Goal: Task Accomplishment & Management: Use online tool/utility

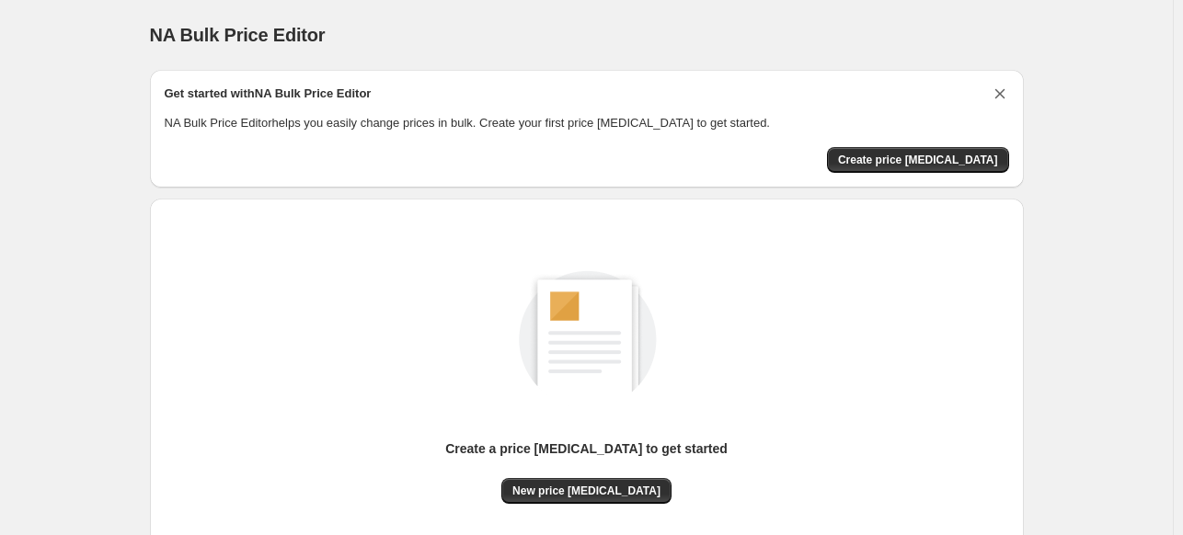
click at [1005, 100] on icon "Dismiss card" at bounding box center [1000, 94] width 18 height 18
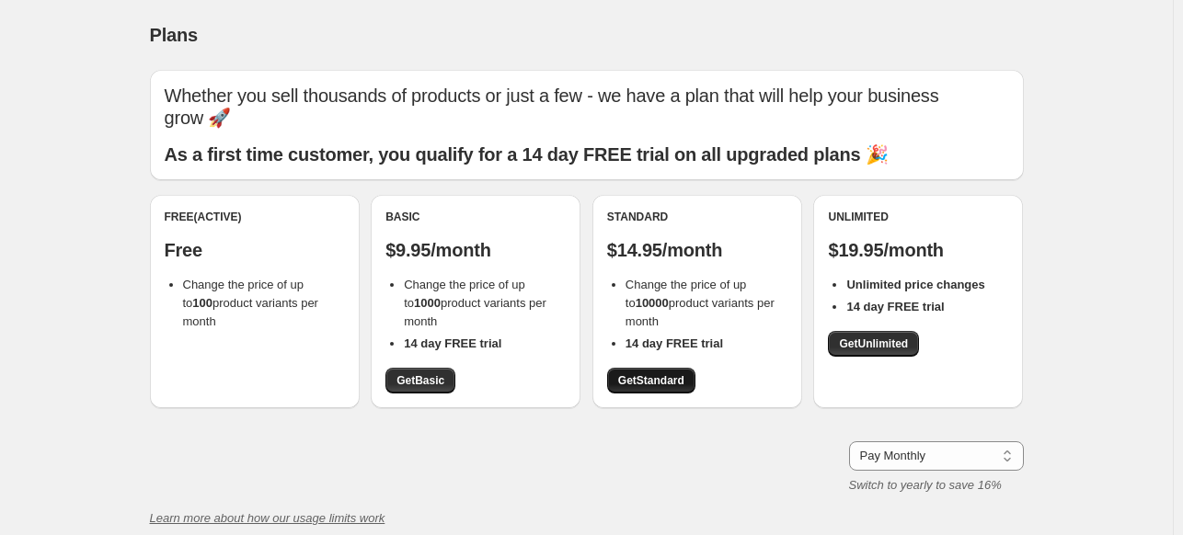
click at [670, 389] on link "Get Standard" at bounding box center [651, 381] width 88 height 26
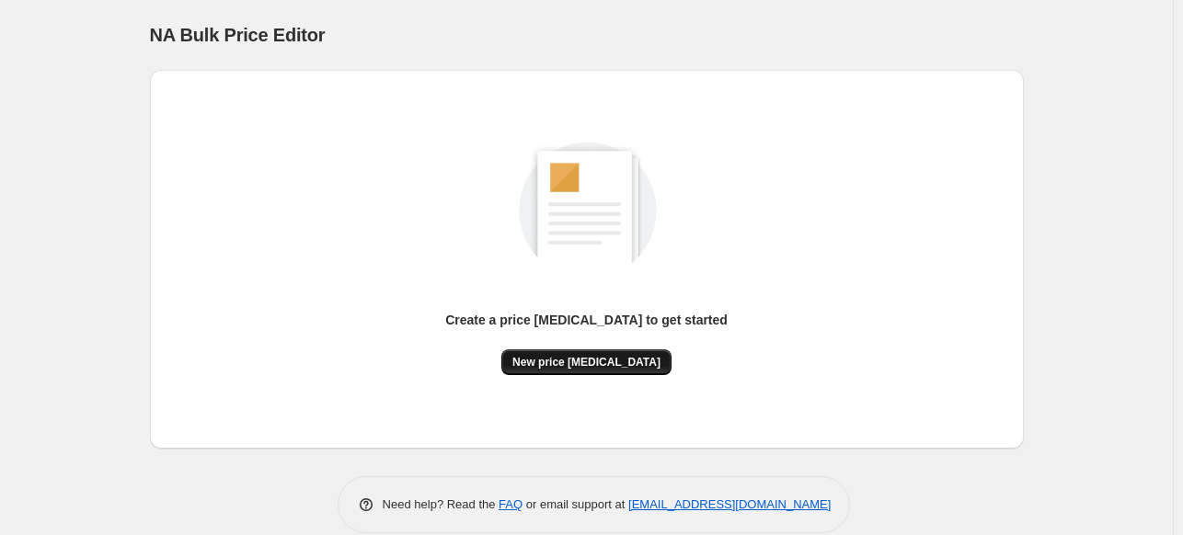
click at [607, 361] on span "New price [MEDICAL_DATA]" at bounding box center [586, 362] width 148 height 15
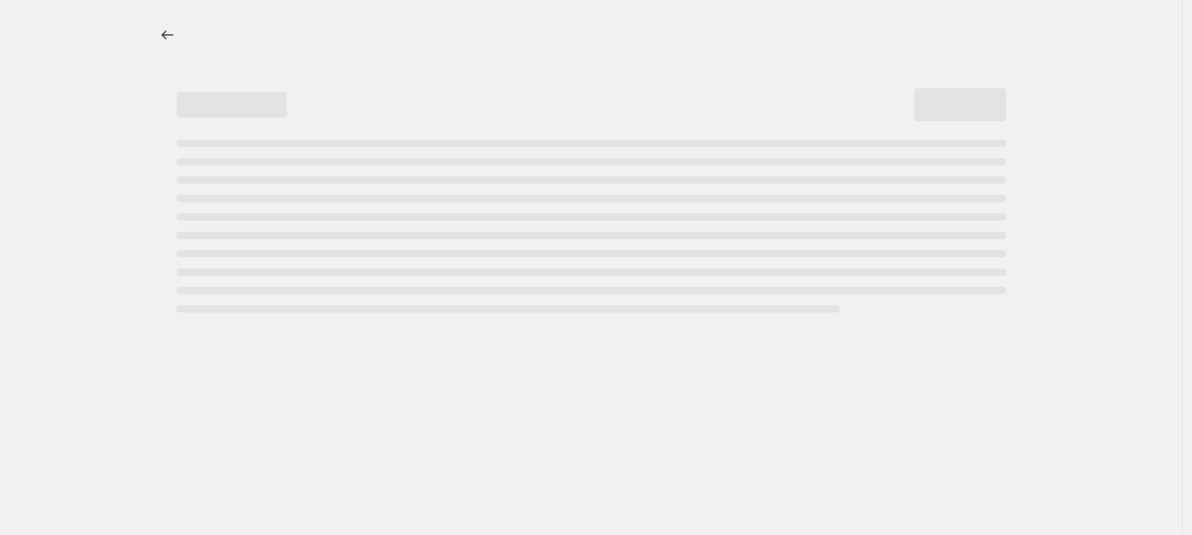
select select "percentage"
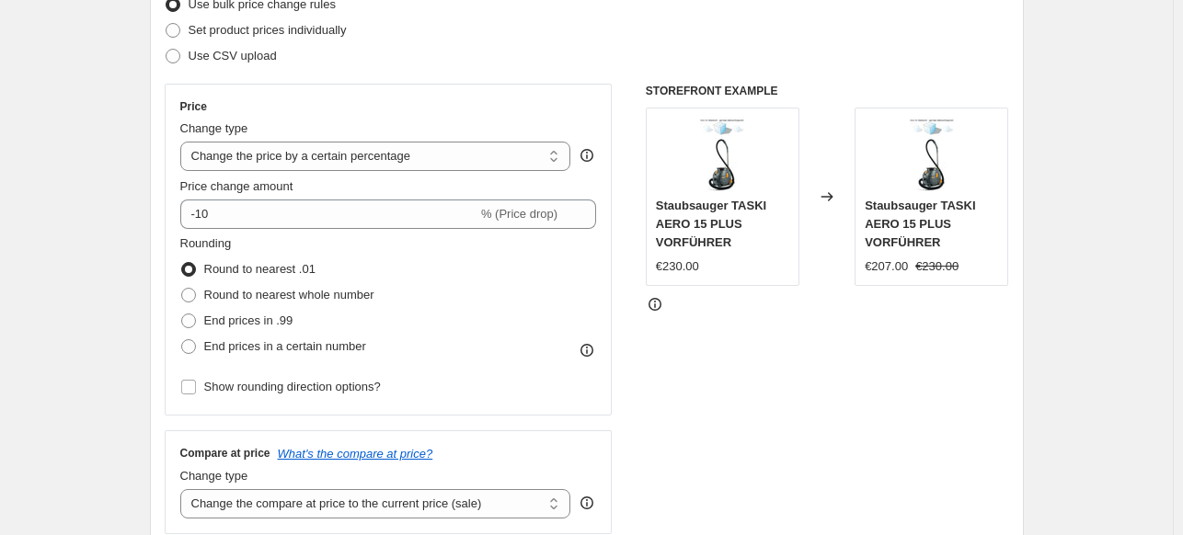
scroll to position [368, 0]
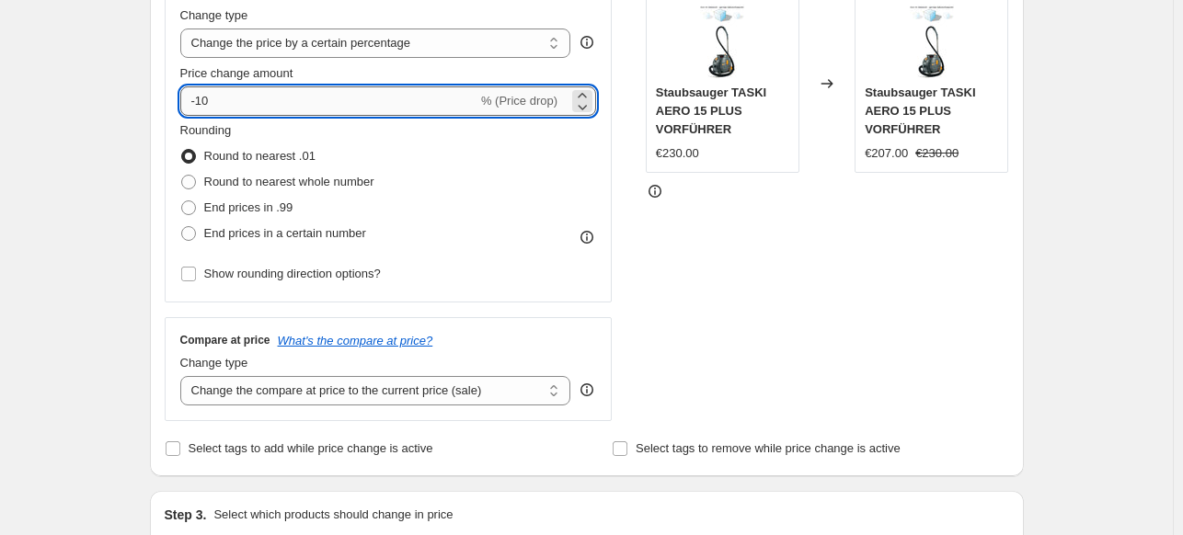
click at [238, 97] on input "-10" at bounding box center [328, 100] width 297 height 29
type input "-1"
type input "-50"
click at [813, 309] on div "STOREFRONT EXAMPLE [PERSON_NAME] TASKI AERO 15 PLUS VORFÜHRER €230.00 Changed t…" at bounding box center [827, 196] width 363 height 451
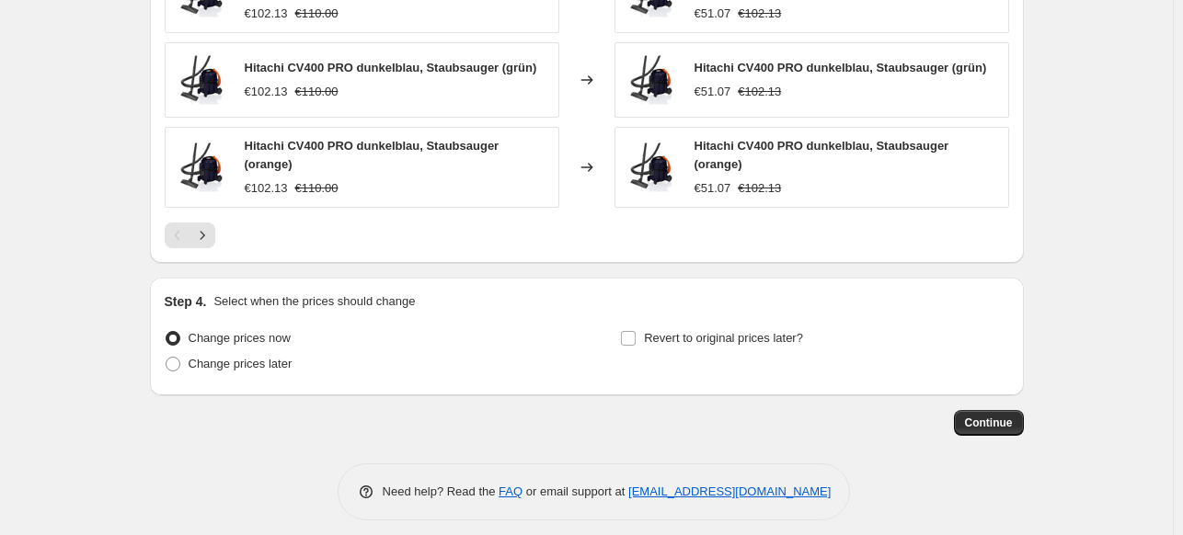
scroll to position [1314, 0]
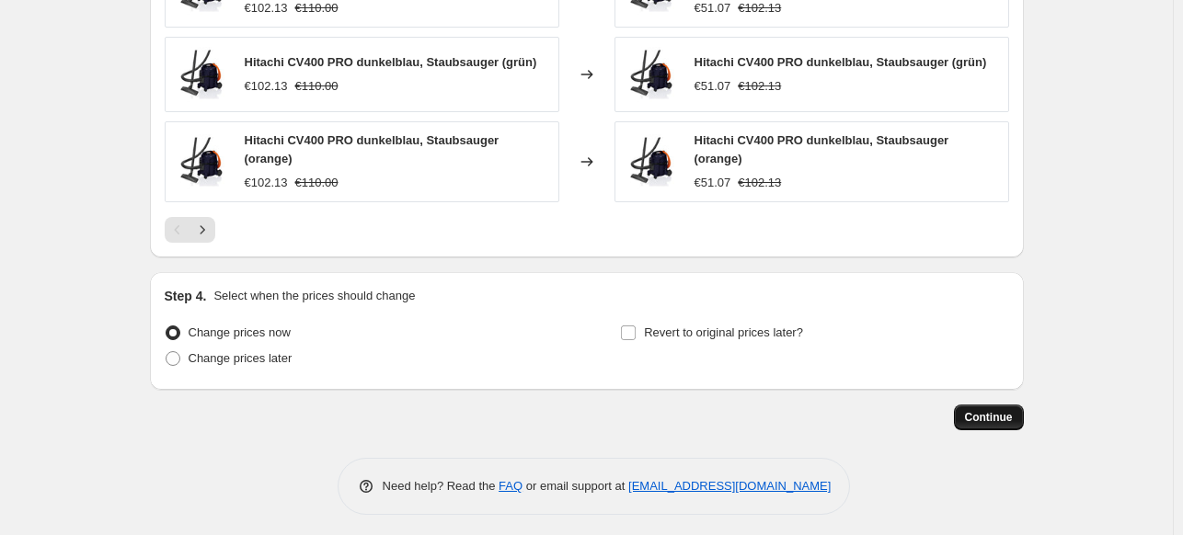
click at [994, 410] on span "Continue" at bounding box center [989, 417] width 48 height 15
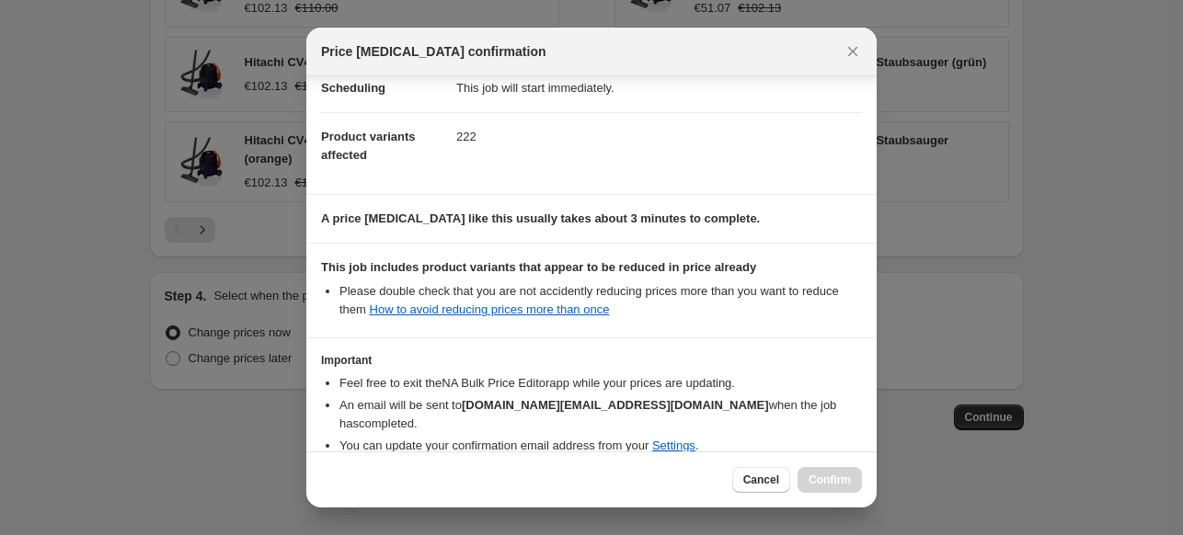
scroll to position [236, 0]
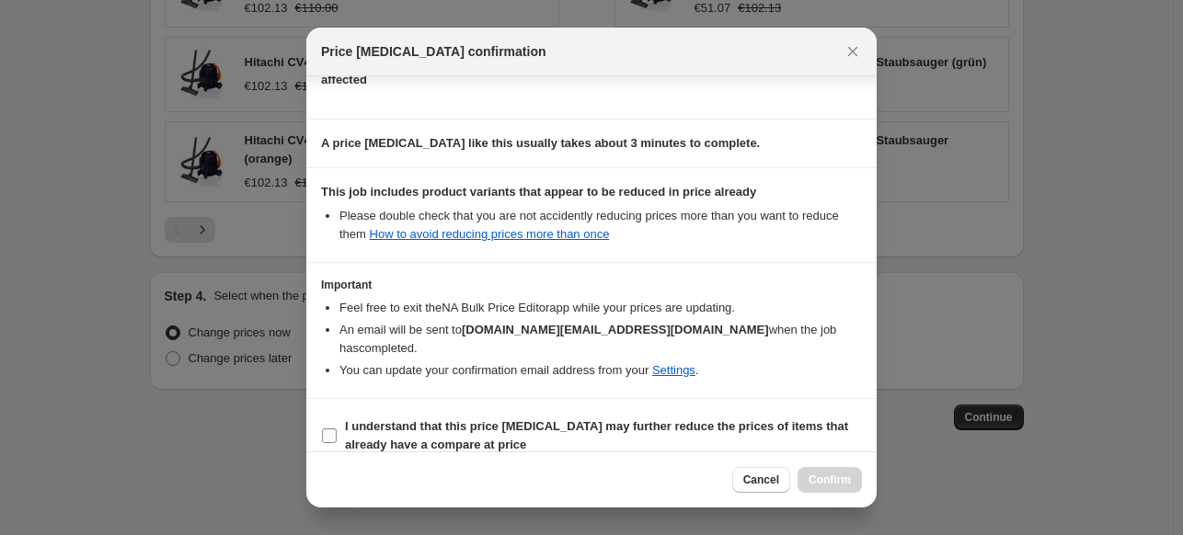
click at [460, 420] on b "I understand that this price [MEDICAL_DATA] may further reduce the prices of it…" at bounding box center [596, 436] width 503 height 32
click at [337, 429] on input "I understand that this price [MEDICAL_DATA] may further reduce the prices of it…" at bounding box center [329, 436] width 15 height 15
checkbox input "true"
click at [811, 485] on span "Confirm" at bounding box center [830, 480] width 42 height 15
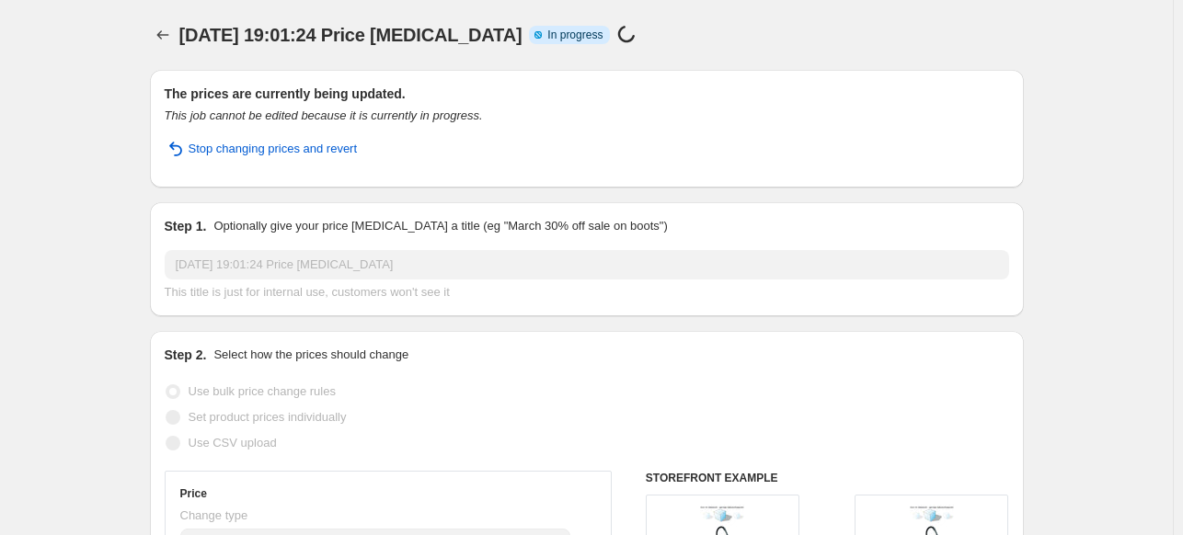
click at [630, 17] on div "[DATE] 19:01:24 Price [MEDICAL_DATA]. This page is ready [DATE] 19:01:24 Price …" at bounding box center [587, 35] width 874 height 70
click at [713, 52] on div "[DATE] 19:01:24 Price [MEDICAL_DATA]. This page is ready [DATE] 19:01:24 Price …" at bounding box center [587, 35] width 874 height 70
click at [677, 17] on div "[DATE] 19:01:24 Price [MEDICAL_DATA]. This page is ready [DATE] 19:01:24 Price …" at bounding box center [587, 35] width 874 height 70
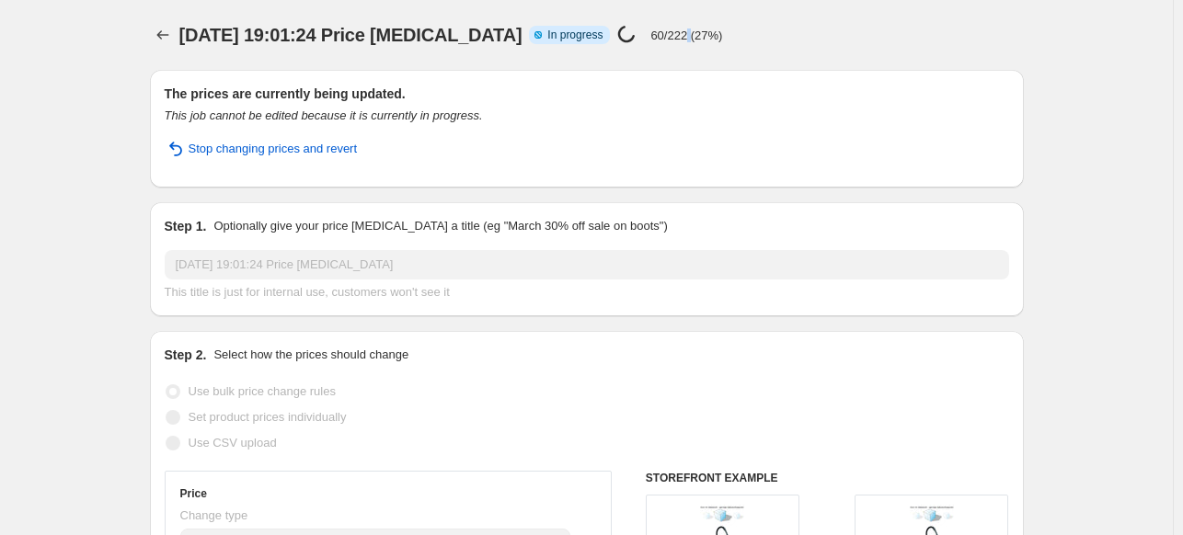
click at [677, 17] on div "[DATE] 19:01:24 Price [MEDICAL_DATA]. This page is ready [DATE] 19:01:24 Price …" at bounding box center [587, 35] width 874 height 70
click at [757, 49] on div "[DATE] 19:01:24 Price [MEDICAL_DATA]. This page is ready [DATE] 19:01:24 Price …" at bounding box center [587, 35] width 874 height 70
drag, startPoint x: 737, startPoint y: 42, endPoint x: 651, endPoint y: 32, distance: 86.2
click at [651, 32] on div "[DATE] 19:01:24 Price [MEDICAL_DATA] Info Partially complete In progress Price …" at bounding box center [522, 35] width 686 height 26
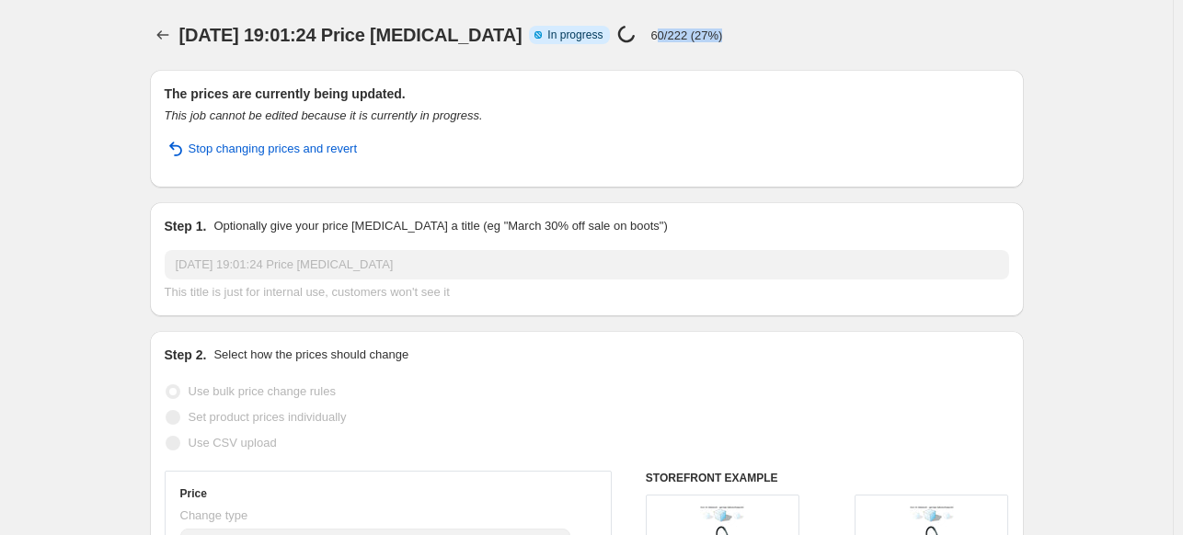
click at [651, 32] on p "60/222 (27%)" at bounding box center [686, 36] width 72 height 14
click at [651, 32] on p "100/222 (45%)" at bounding box center [689, 36] width 78 height 14
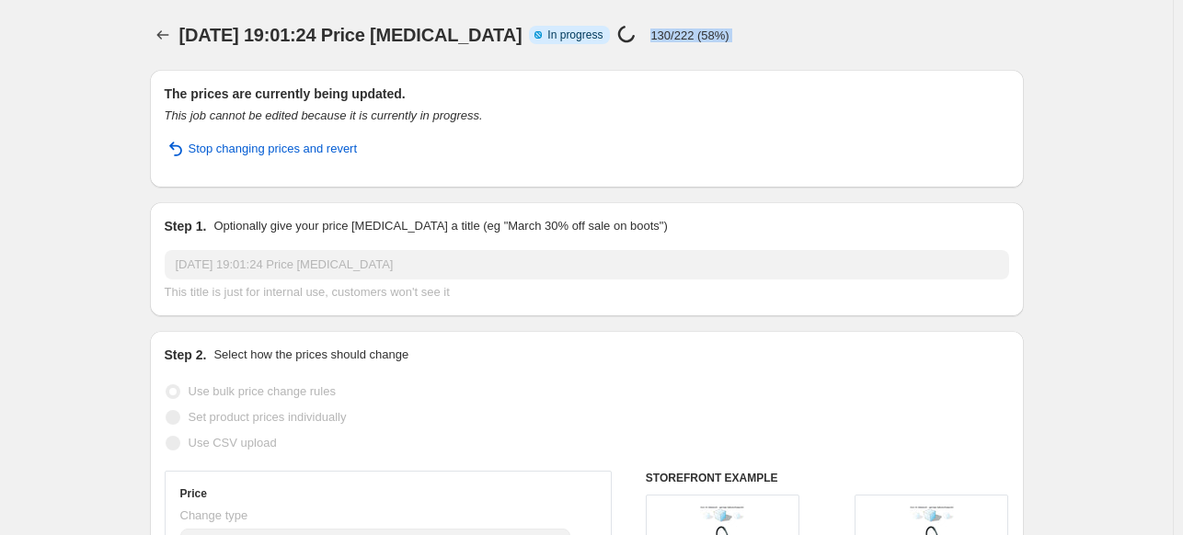
click at [651, 32] on p "130/222 (58%)" at bounding box center [689, 36] width 78 height 14
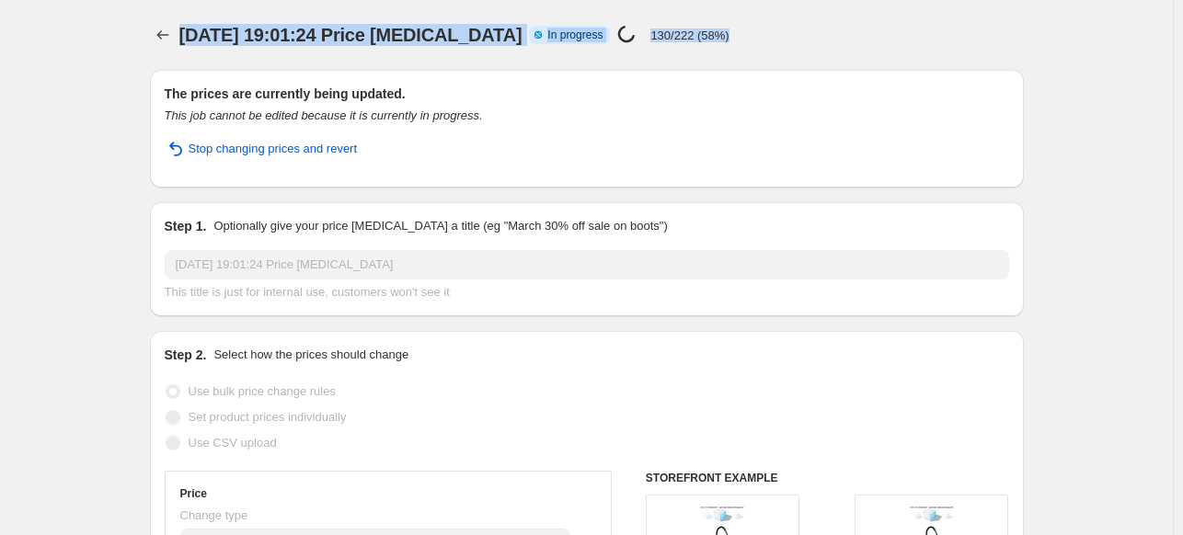
drag, startPoint x: 184, startPoint y: 38, endPoint x: 1141, endPoint y: -97, distance: 966.2
click at [1141, 0] on html "Home Settings Plans Skip to content [DATE] 19:01:24 Price [MEDICAL_DATA]. This …" at bounding box center [591, 267] width 1183 height 535
click at [924, 9] on div "[DATE] 19:01:24 Price [MEDICAL_DATA]. This page is ready [DATE] 19:01:24 Price …" at bounding box center [587, 35] width 874 height 70
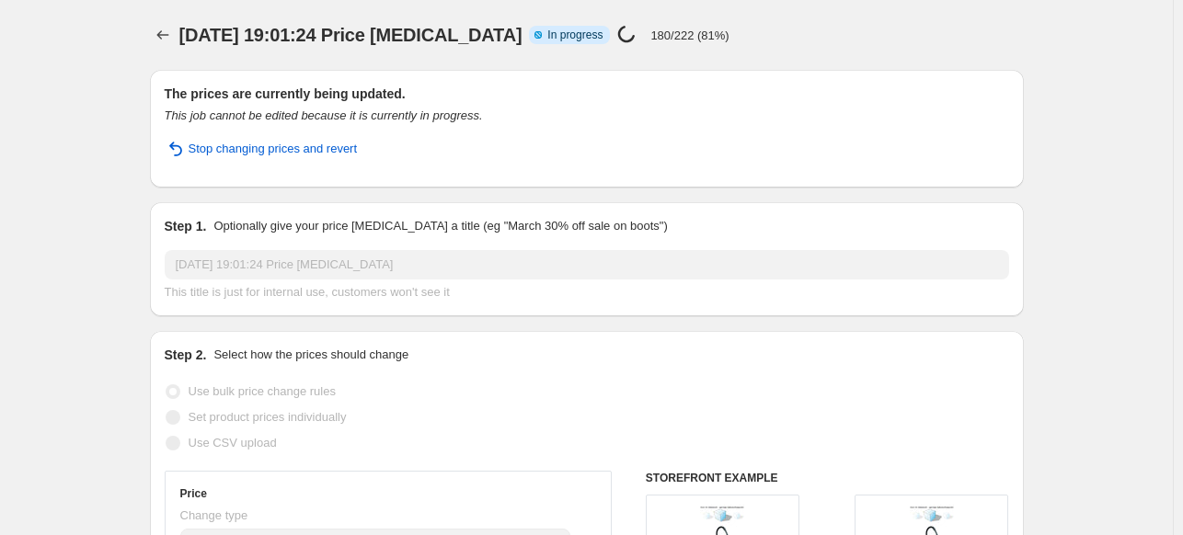
click at [717, 36] on p "180/222 (81%)" at bounding box center [689, 36] width 78 height 14
click at [699, 36] on p "180/222 (81%)" at bounding box center [689, 36] width 78 height 14
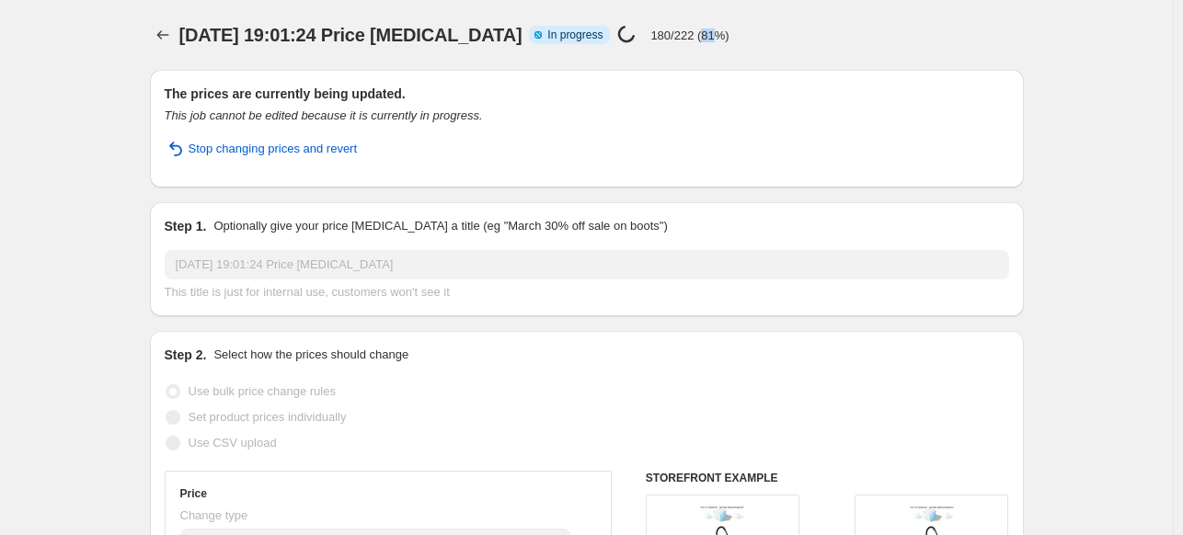
click at [699, 36] on p "180/222 (81%)" at bounding box center [689, 36] width 78 height 14
click at [699, 36] on p "200/222 (90%)" at bounding box center [689, 36] width 78 height 14
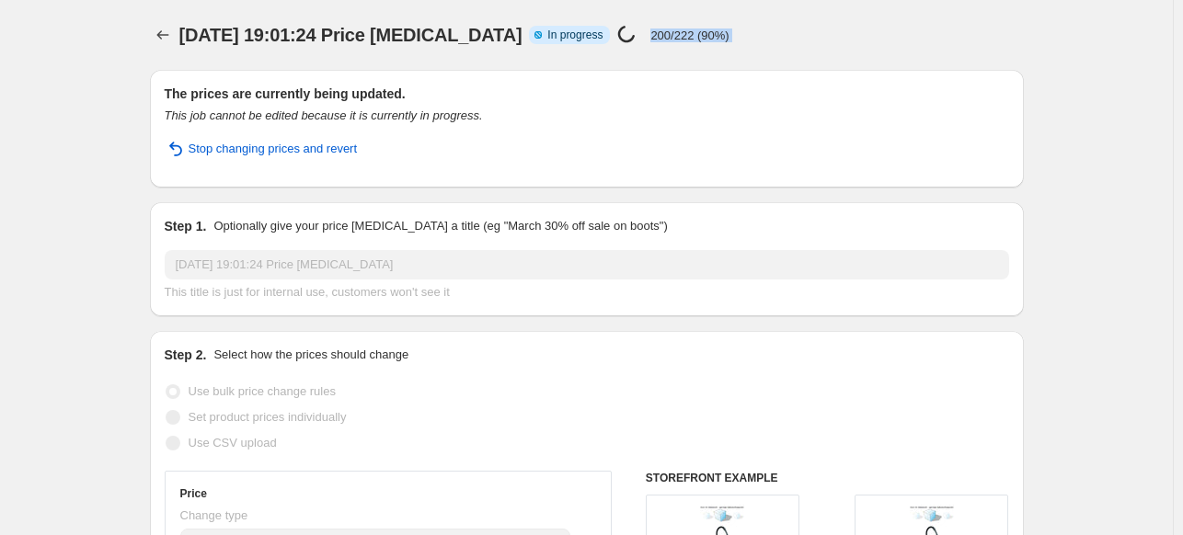
click at [773, 47] on div "[DATE] 19:01:24 Price [MEDICAL_DATA] Info Partially complete In progress Price …" at bounding box center [524, 35] width 690 height 26
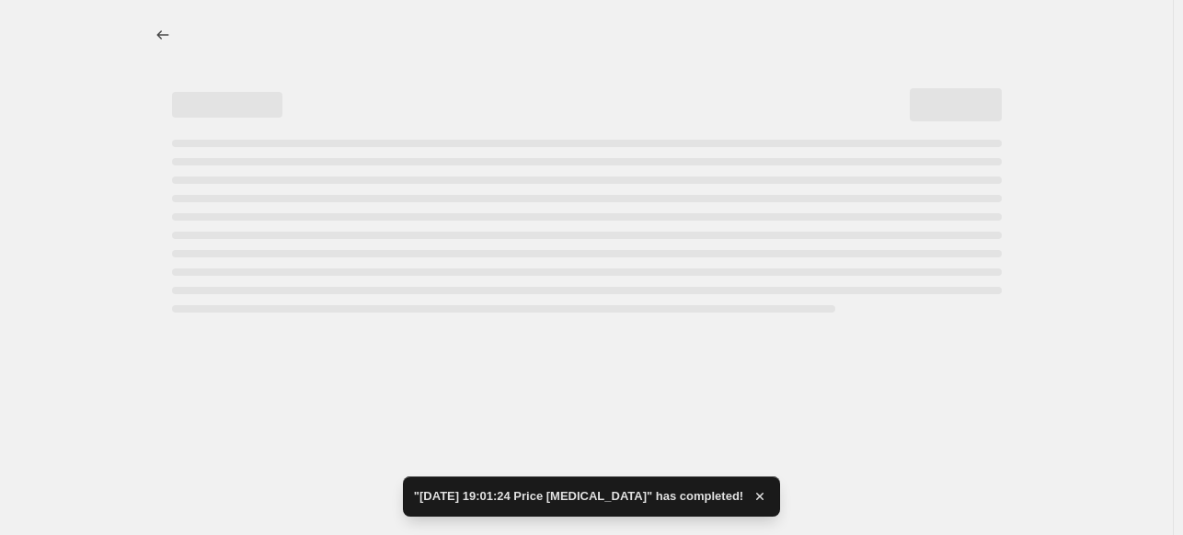
select select "percentage"
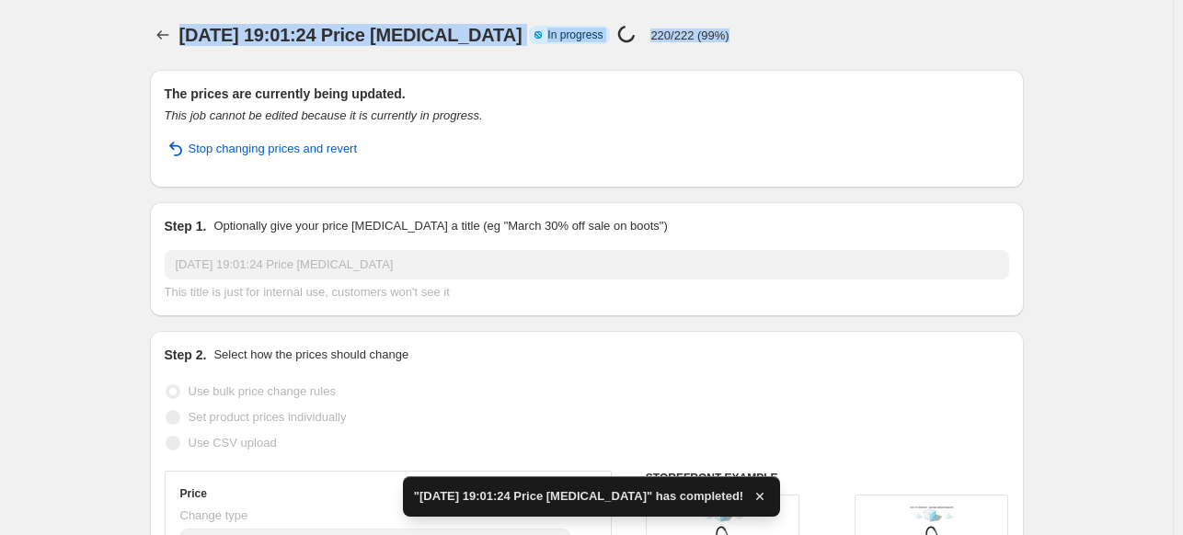
drag, startPoint x: 789, startPoint y: 51, endPoint x: 420, endPoint y: 75, distance: 370.6
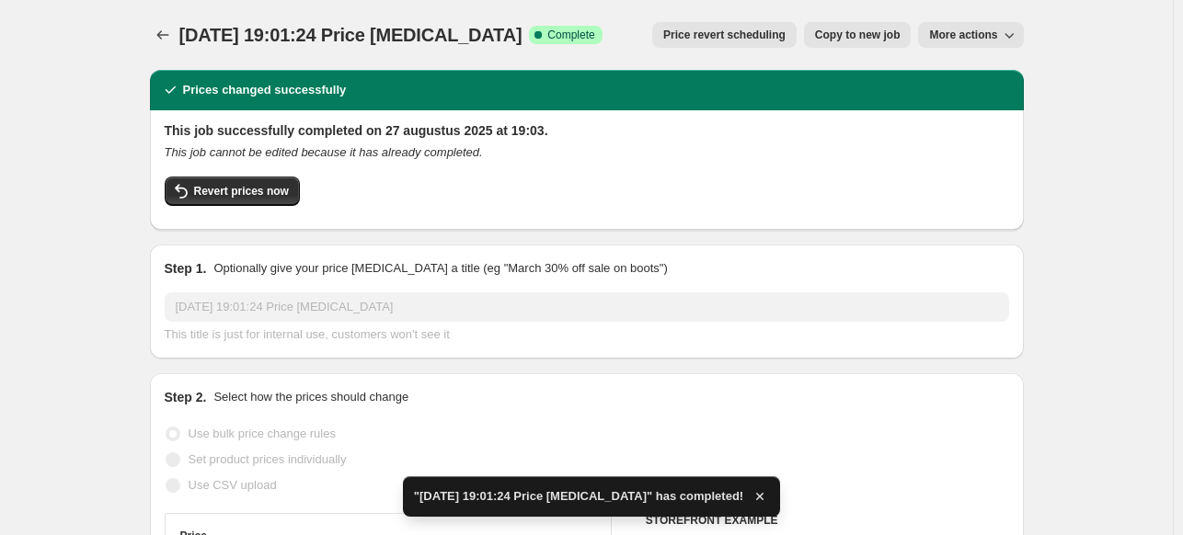
click at [589, 60] on div "[DATE] 19:01:24 Price [MEDICAL_DATA]. This page is ready [DATE] 19:01:24 Price …" at bounding box center [587, 35] width 874 height 70
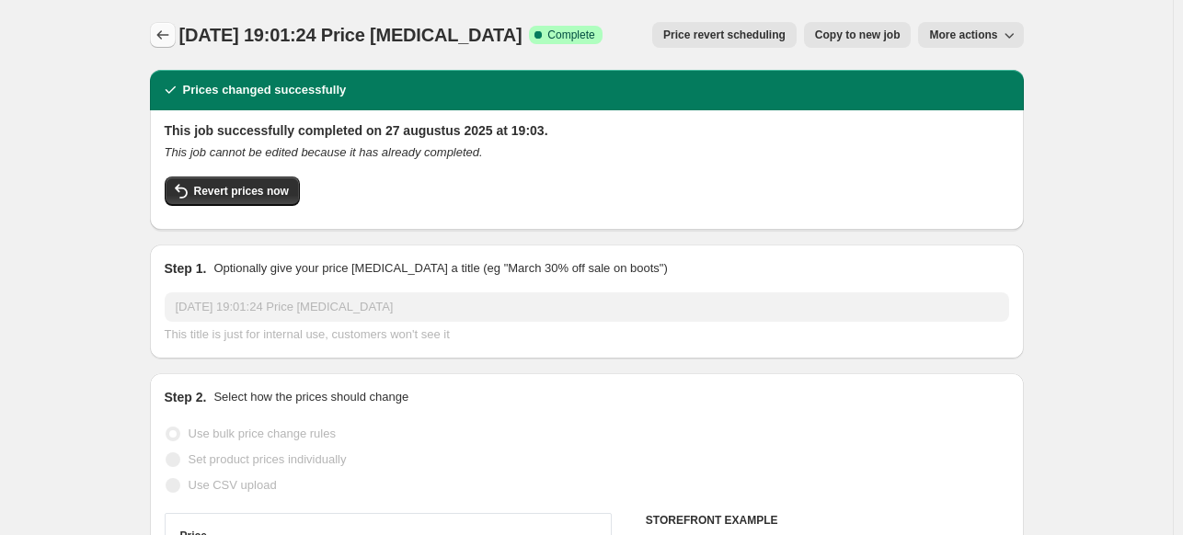
click at [166, 44] on button "Price change jobs" at bounding box center [163, 35] width 26 height 26
